Goal: Information Seeking & Learning: Understand process/instructions

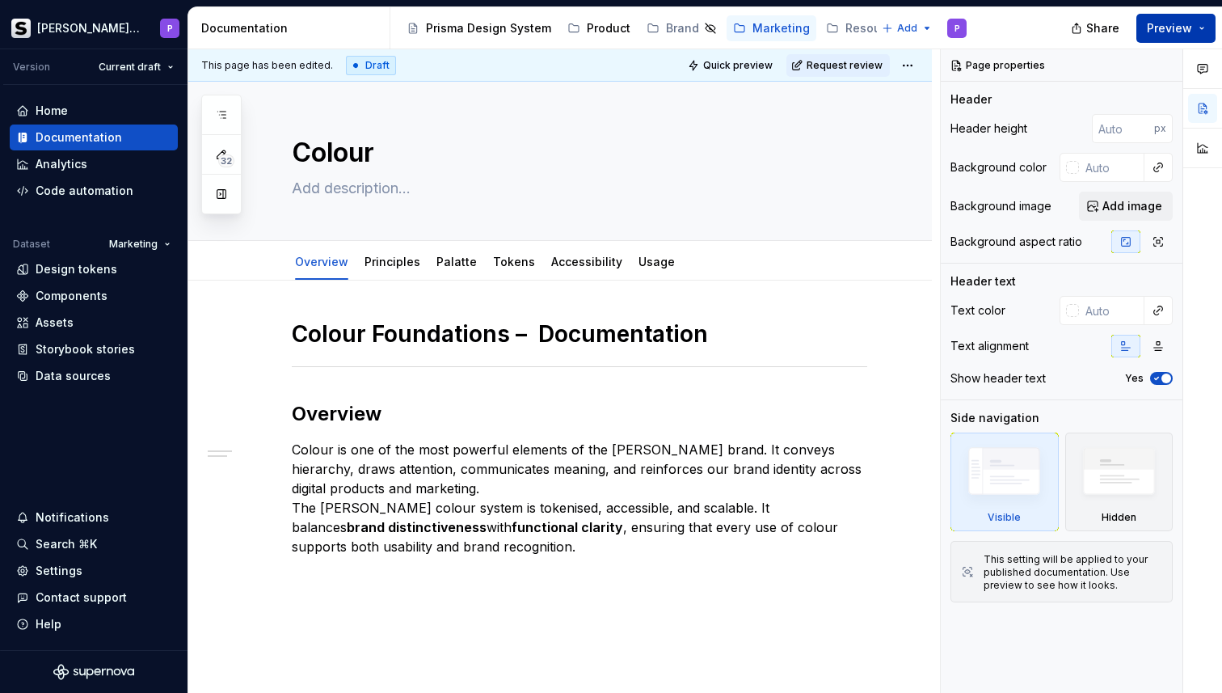
click at [1170, 27] on span "Preview" at bounding box center [1169, 28] width 45 height 16
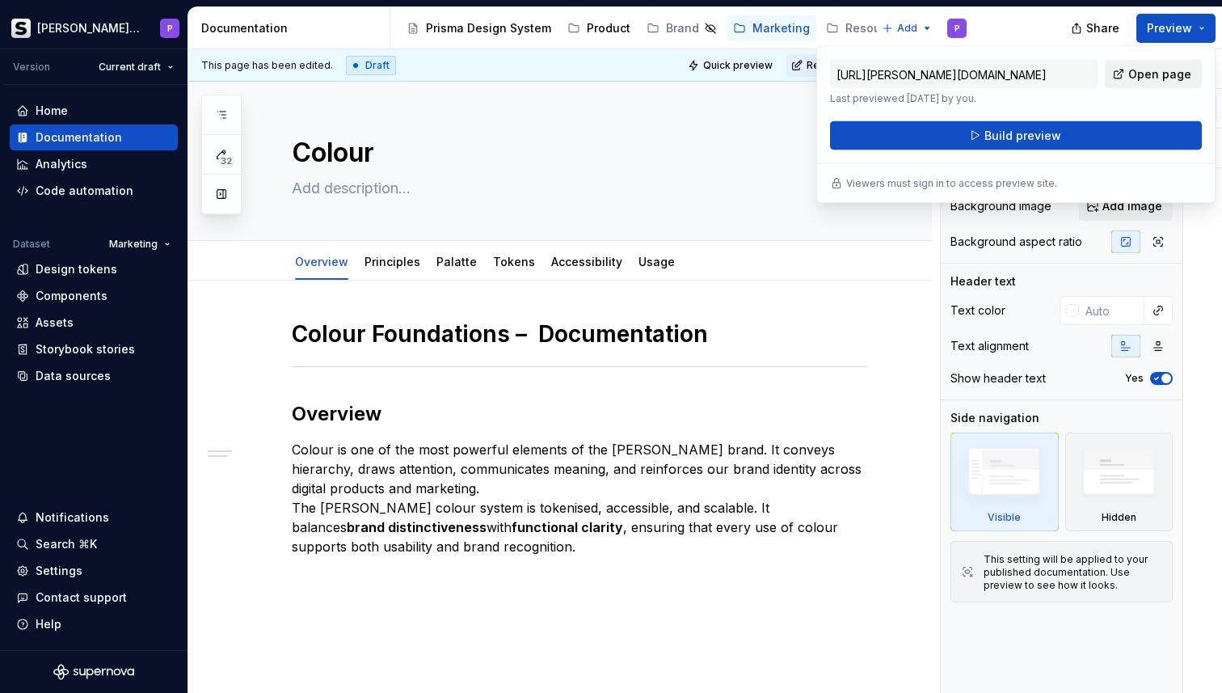
click at [1161, 77] on span "Open page" at bounding box center [1159, 74] width 63 height 16
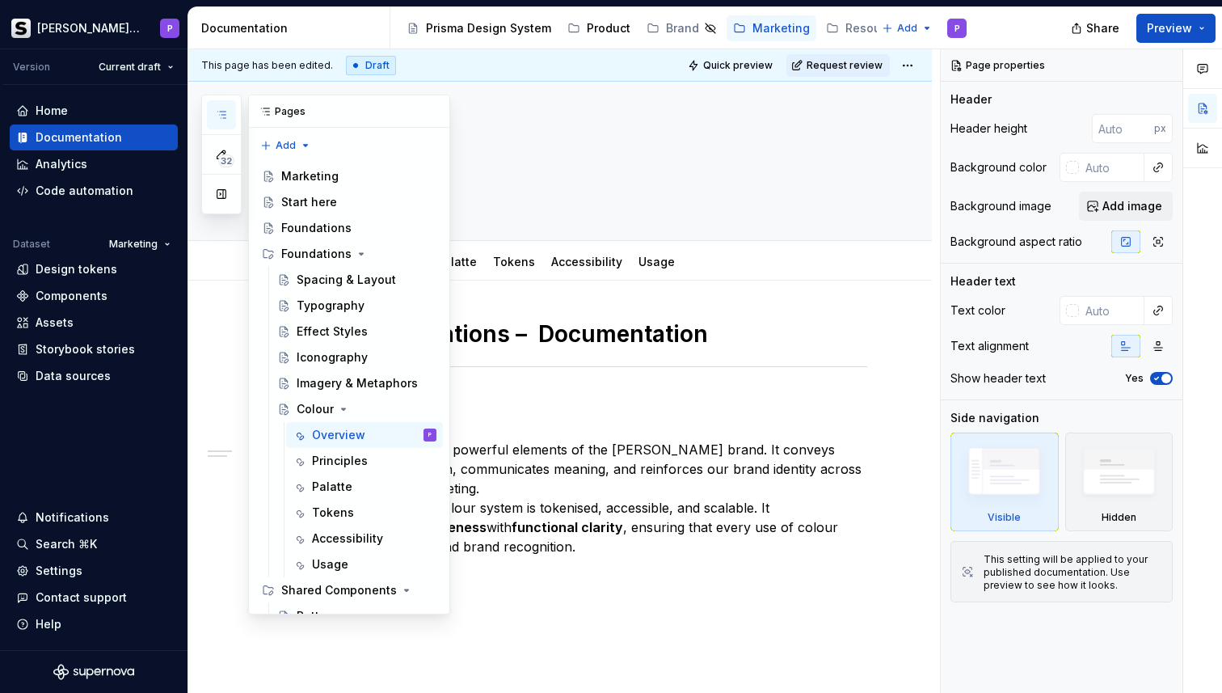
click at [217, 116] on icon "button" at bounding box center [221, 114] width 13 height 13
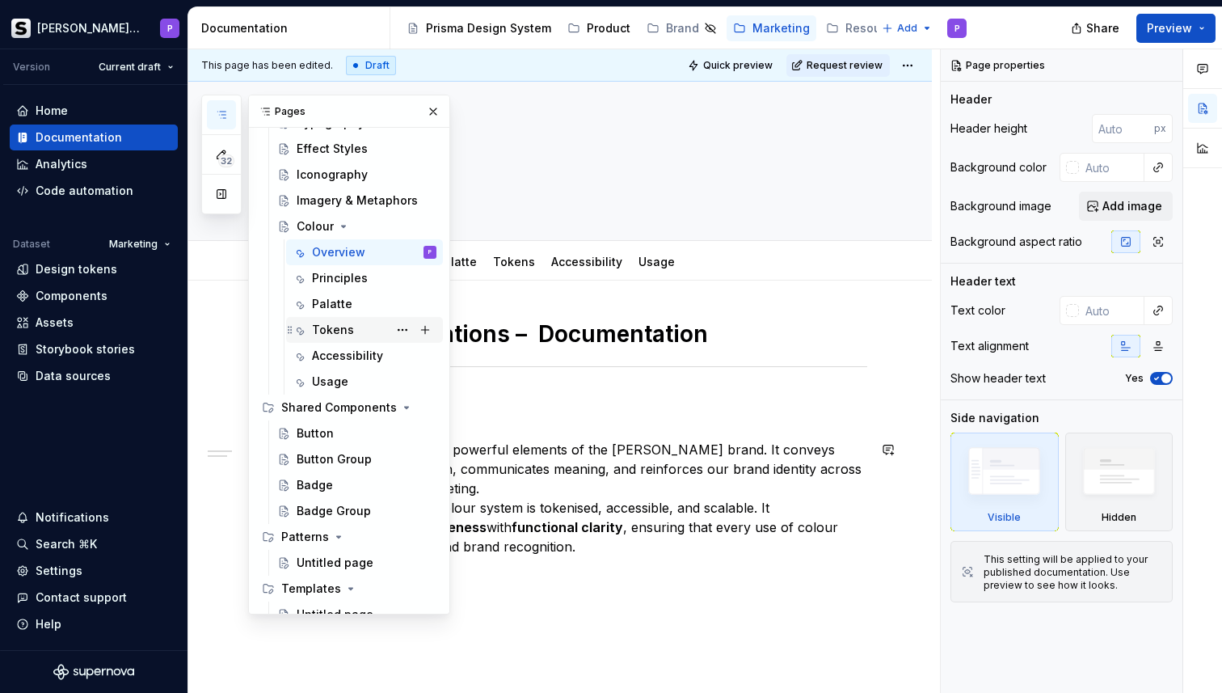
scroll to position [192, 0]
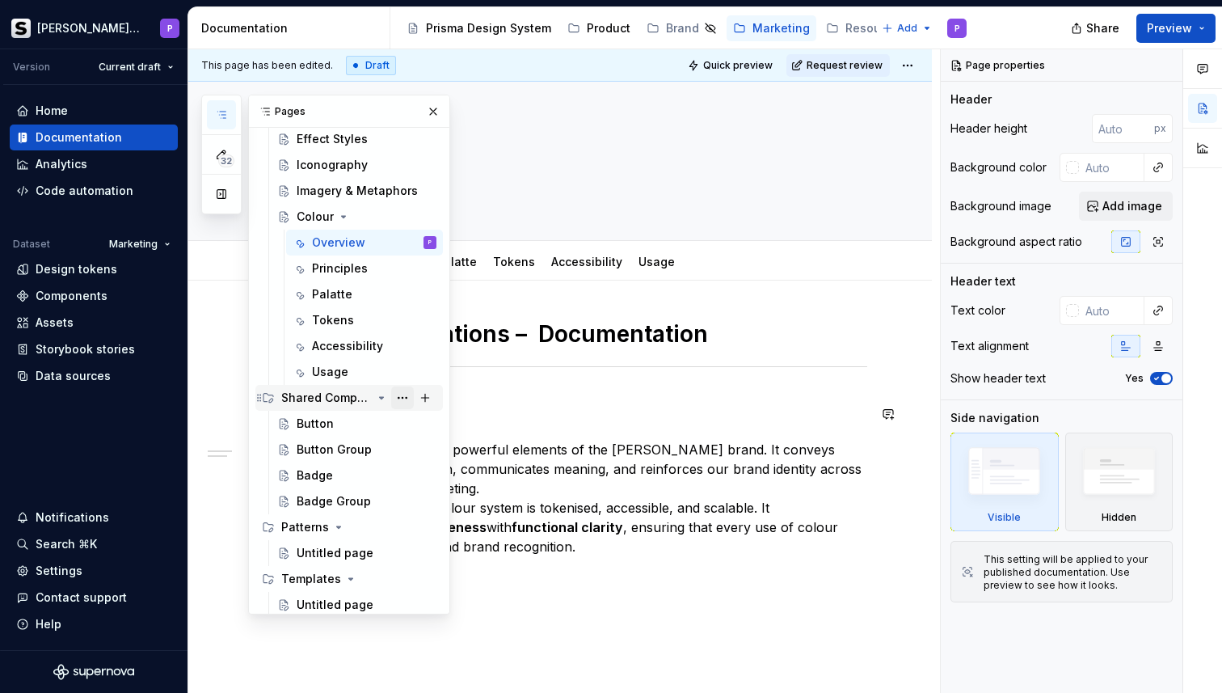
click at [406, 392] on button "Page tree" at bounding box center [402, 397] width 23 height 23
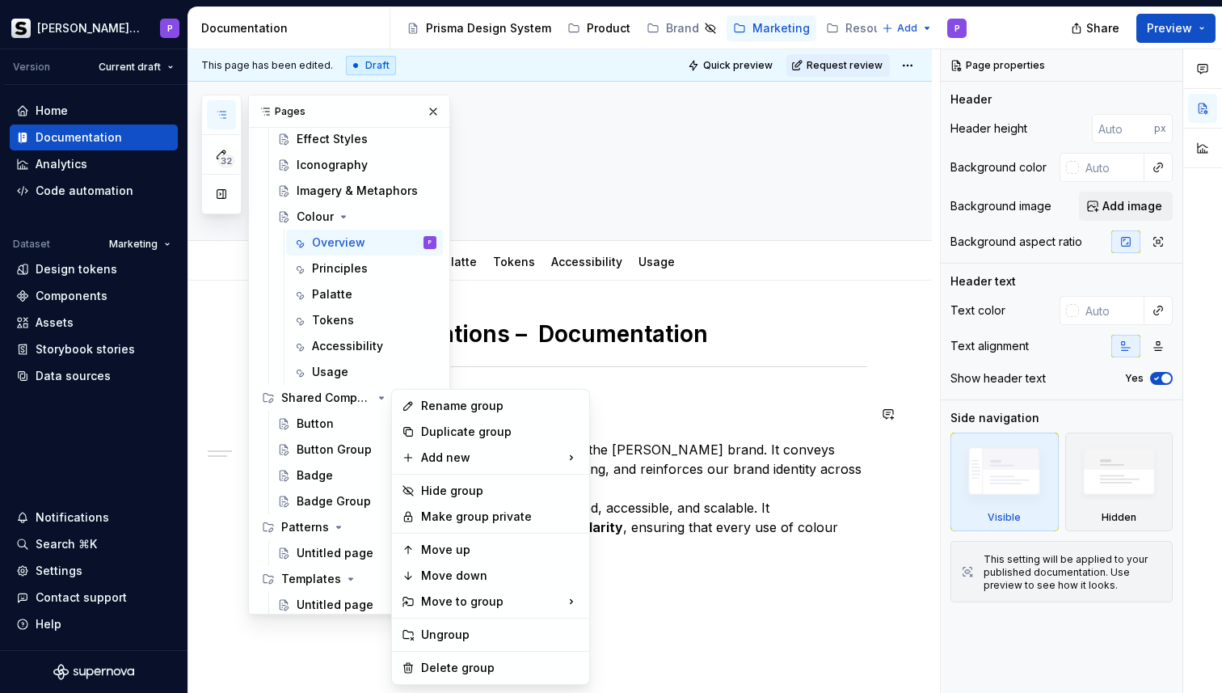
click at [362, 399] on div "32 Pages Add Accessibility guide for tree Page tree. Navigate the tree with the…" at bounding box center [325, 355] width 249 height 520
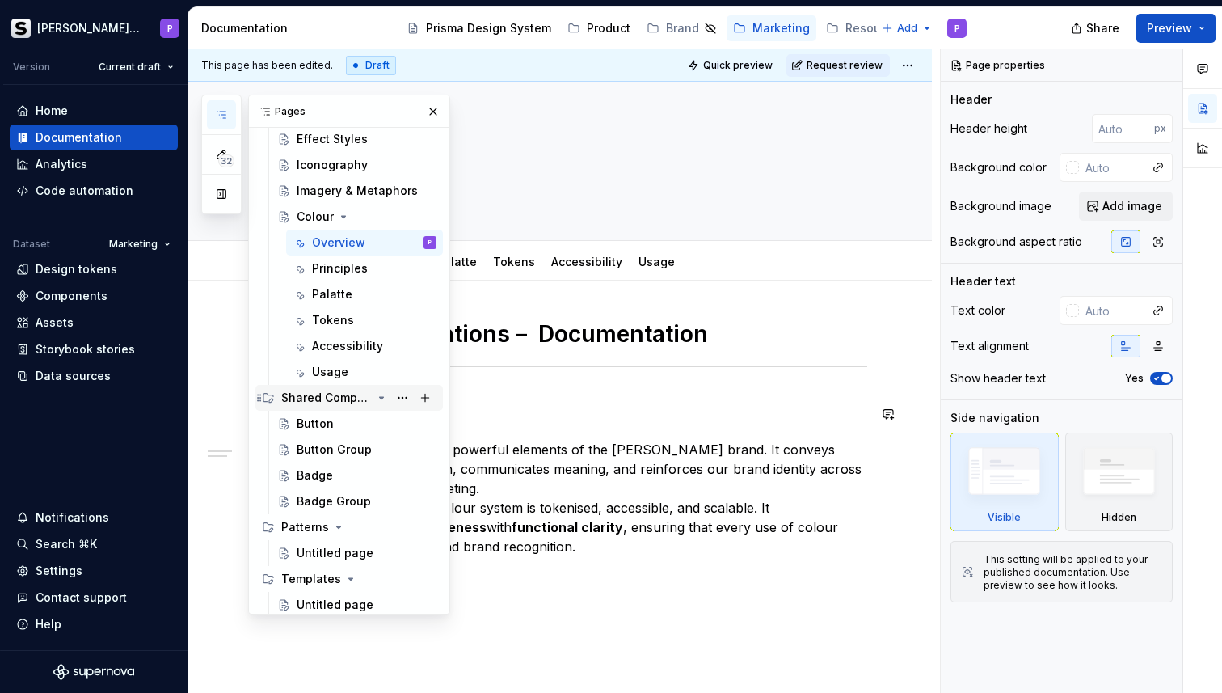
click at [318, 402] on div "Shared Components" at bounding box center [326, 398] width 91 height 16
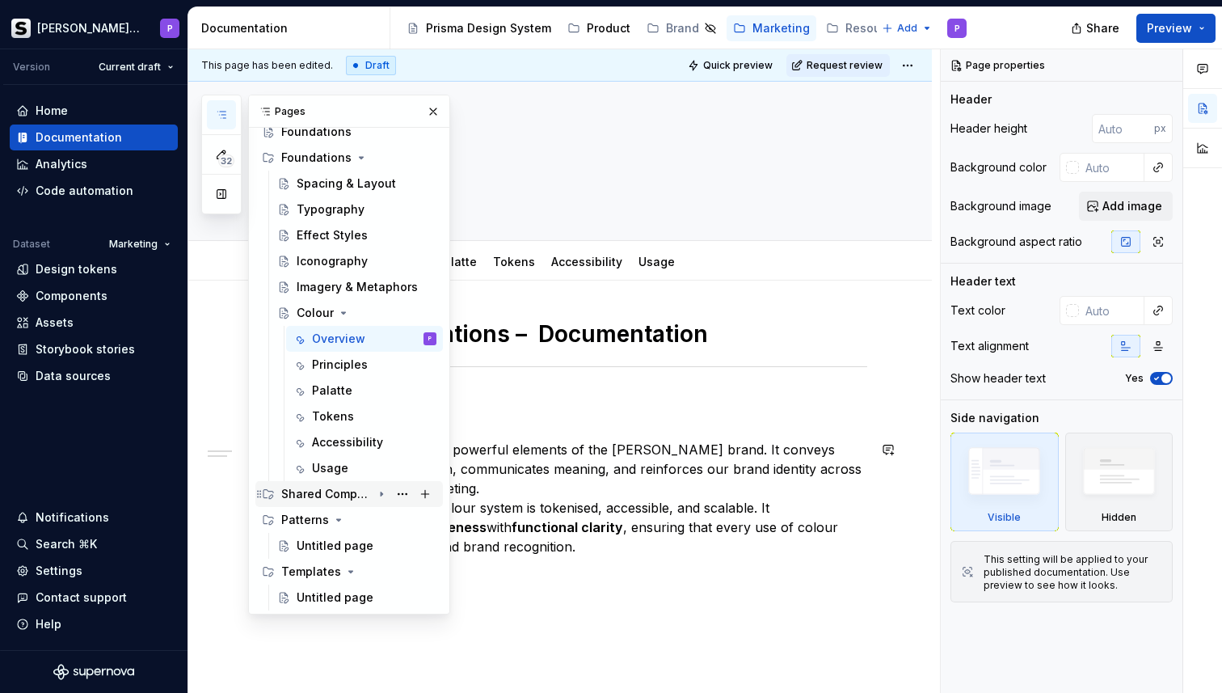
click at [322, 494] on div "Shared Components" at bounding box center [326, 494] width 91 height 16
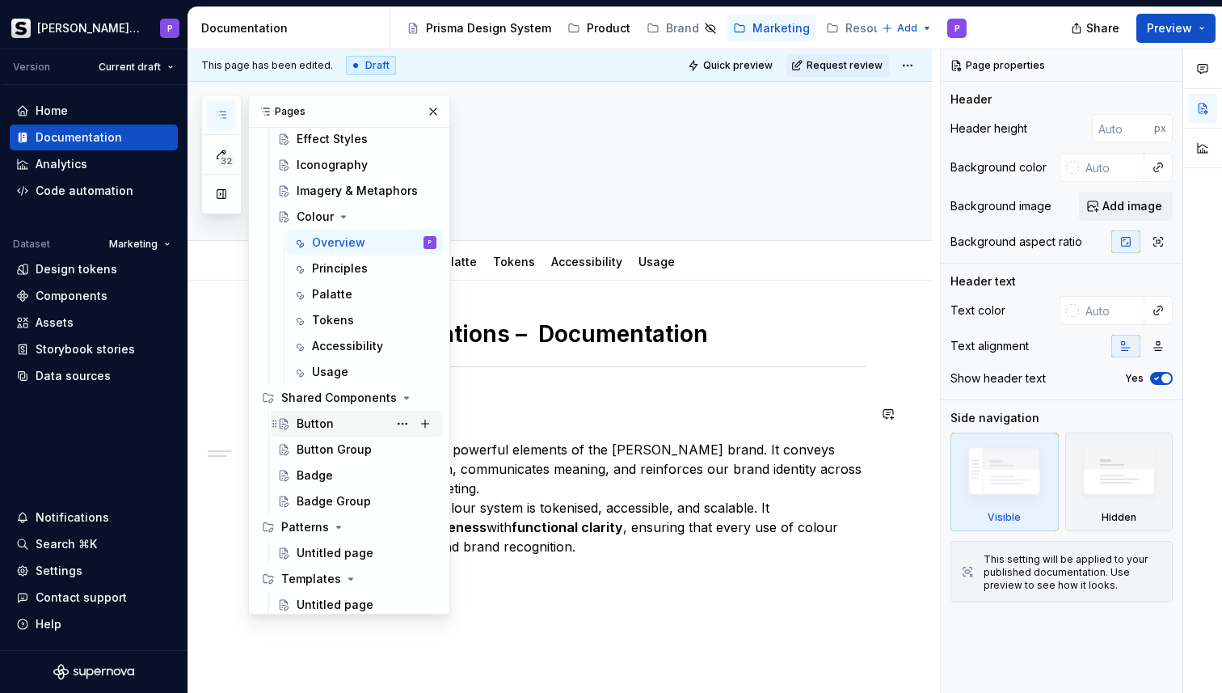
click at [330, 424] on div "Button" at bounding box center [315, 423] width 37 height 16
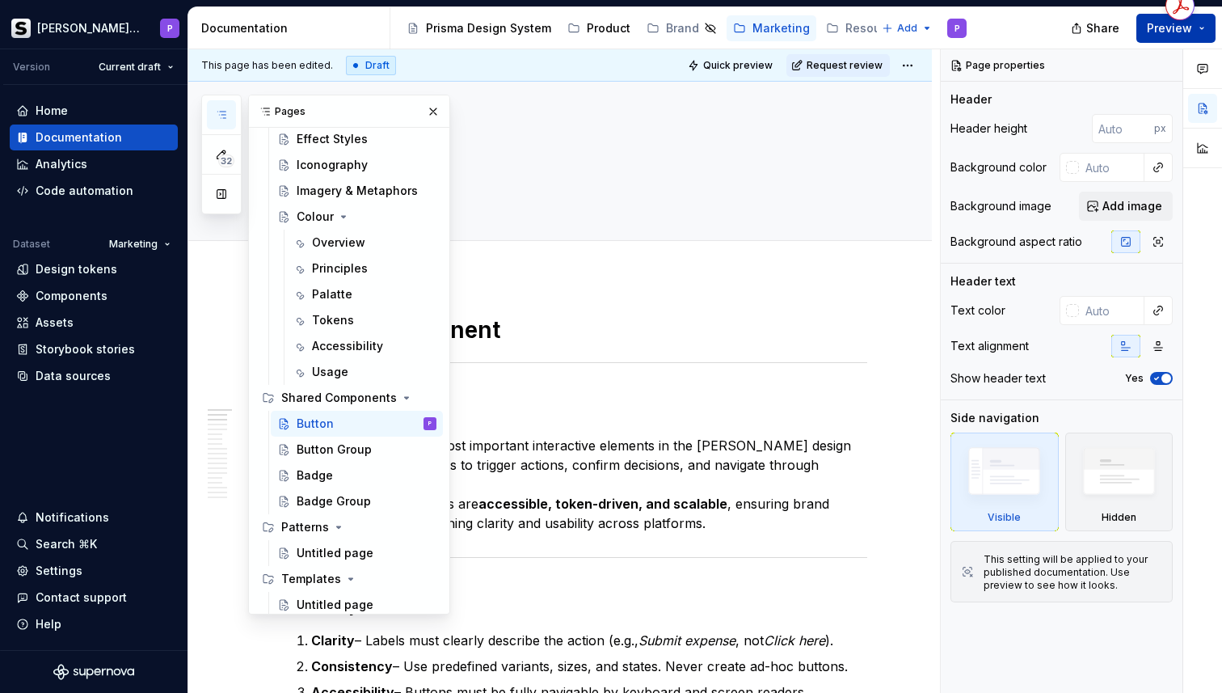
click at [1158, 35] on span "Preview" at bounding box center [1169, 28] width 45 height 16
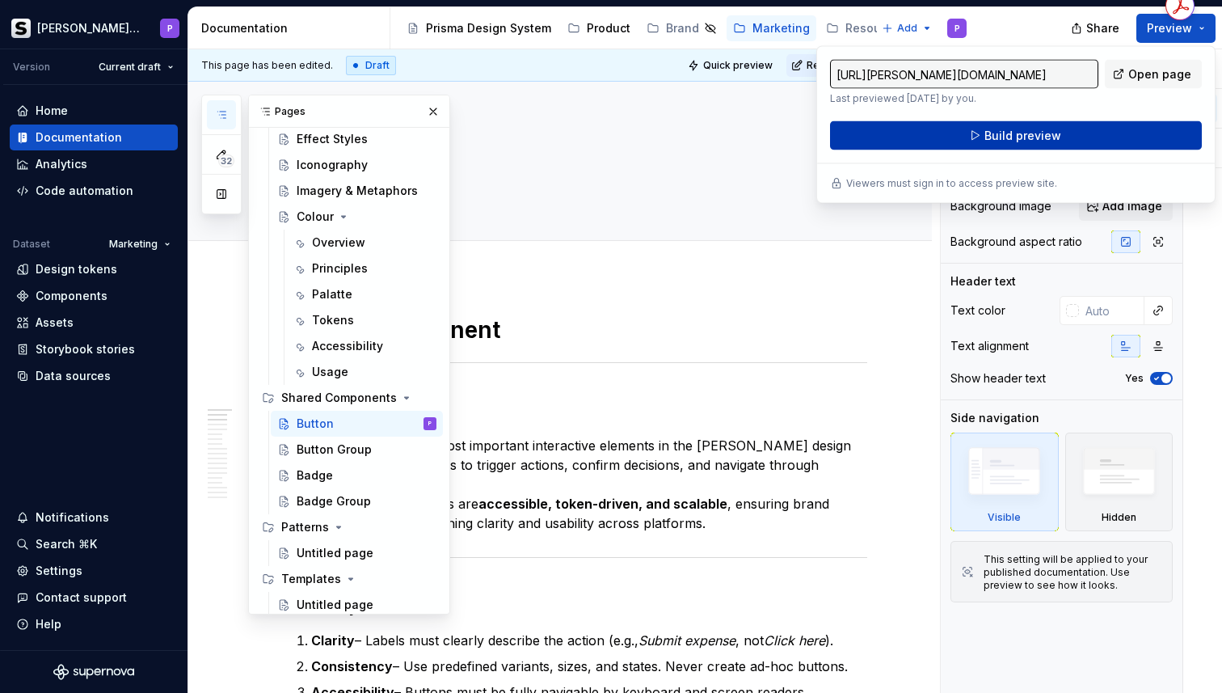
click at [1086, 137] on button "Build preview" at bounding box center [1016, 135] width 372 height 29
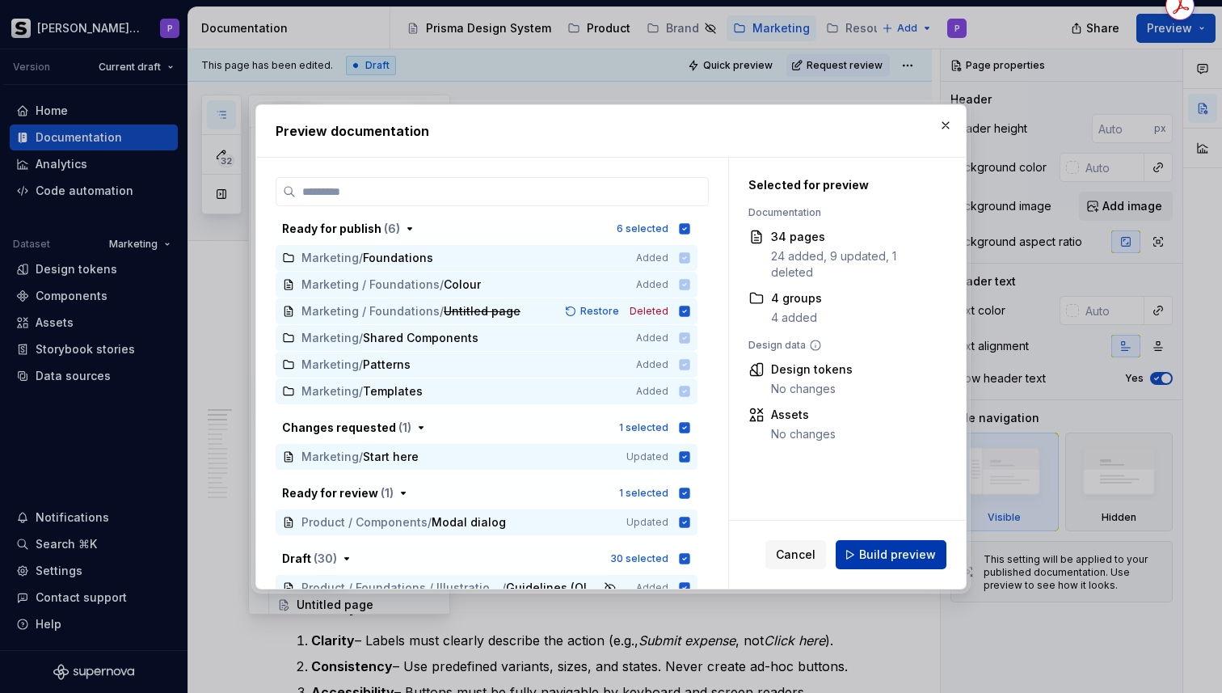
click at [874, 551] on span "Build preview" at bounding box center [897, 554] width 77 height 16
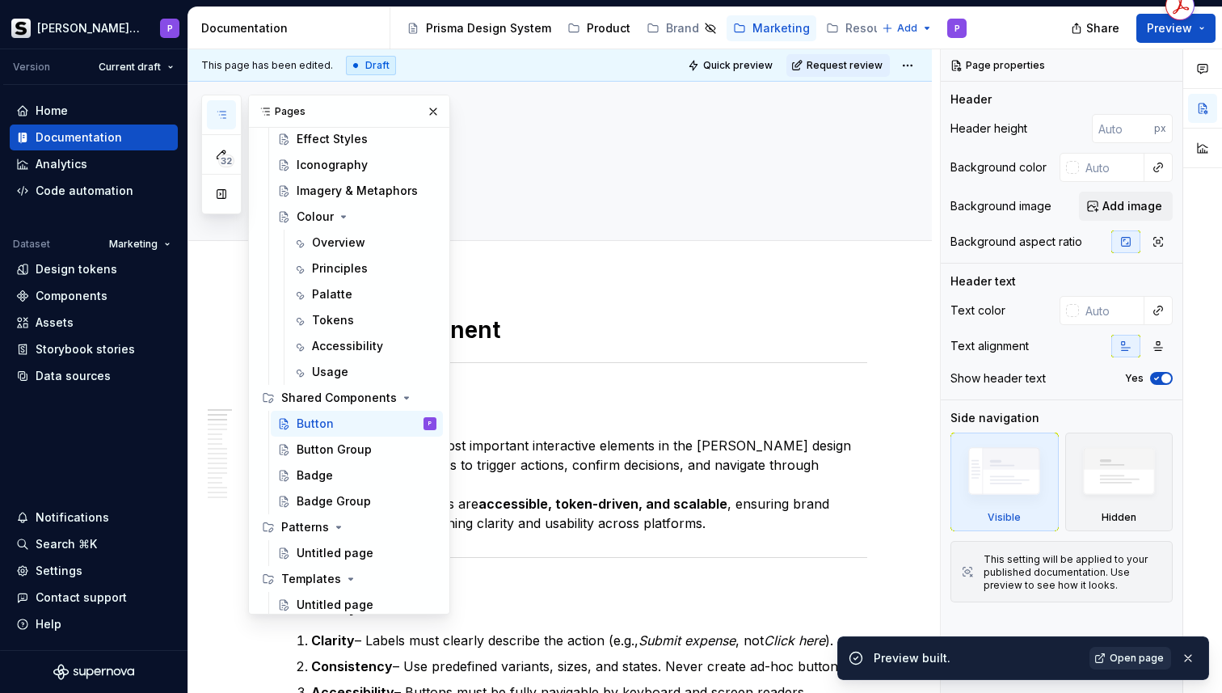
click at [1123, 653] on span "Open page" at bounding box center [1137, 657] width 54 height 13
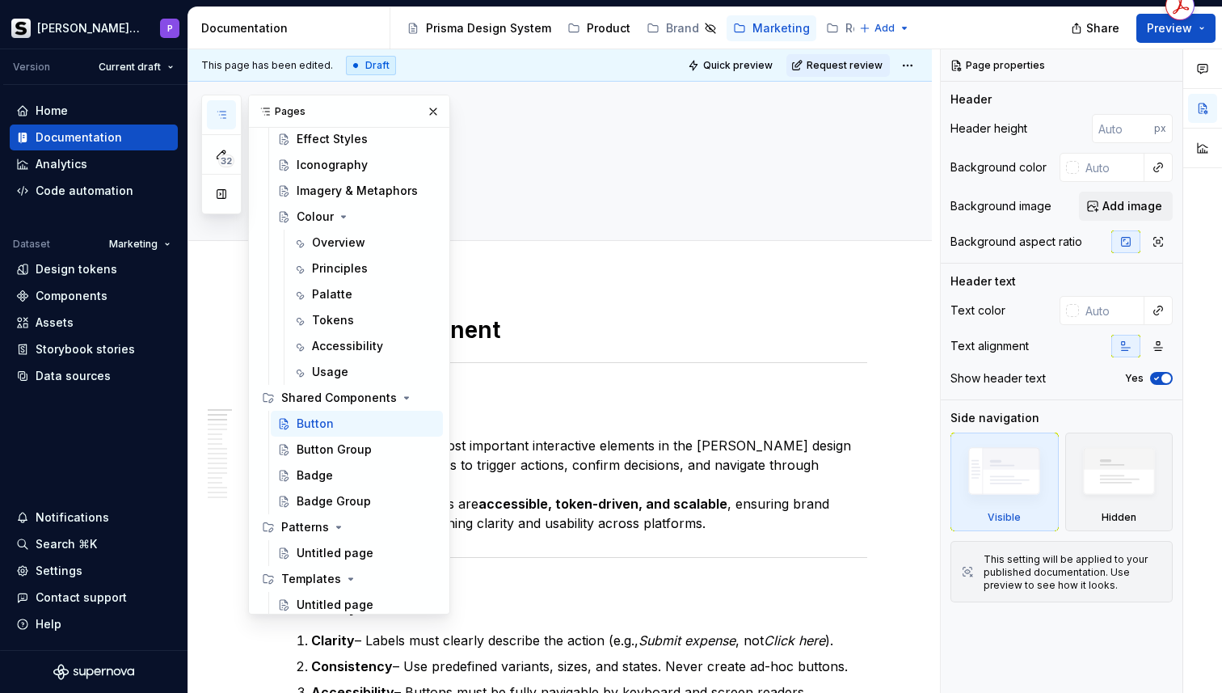
type textarea "*"
